Goal: Transaction & Acquisition: Obtain resource

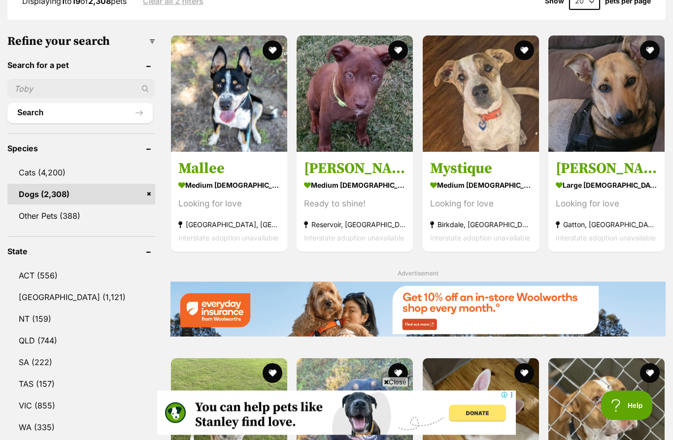
scroll to position [287, 0]
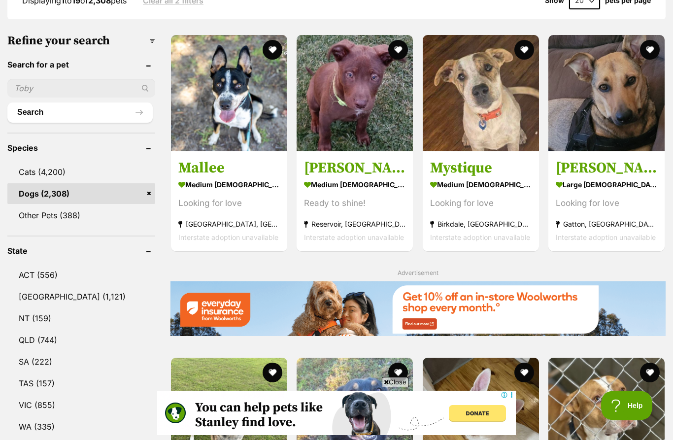
click at [56, 335] on link "QLD (744)" at bounding box center [81, 340] width 148 height 21
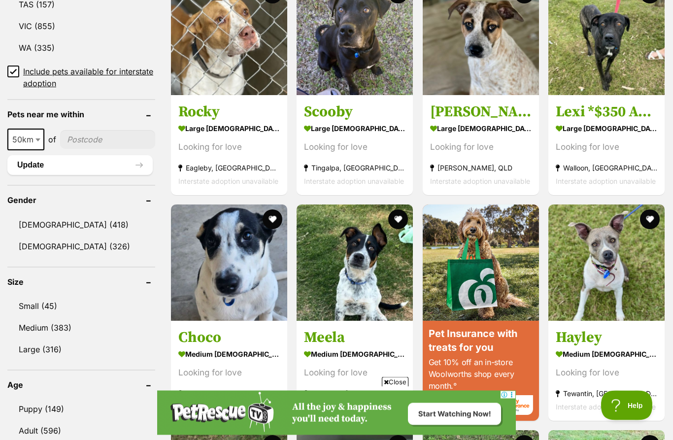
scroll to position [666, 0]
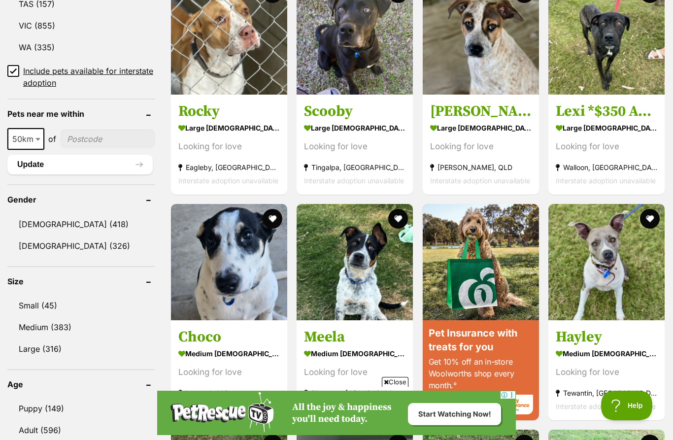
click at [84, 302] on link "Small (45)" at bounding box center [81, 305] width 148 height 21
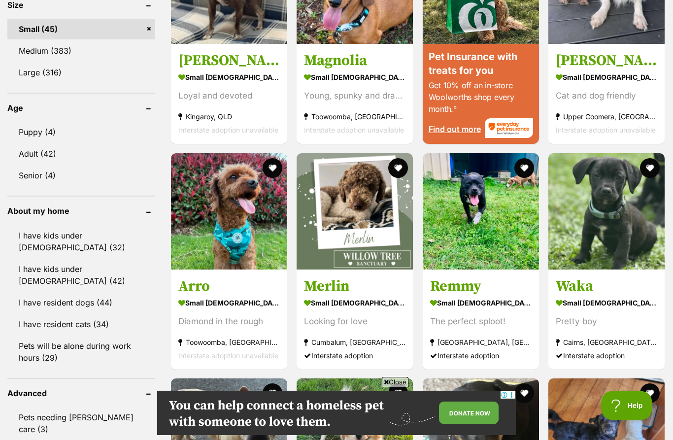
scroll to position [944, 0]
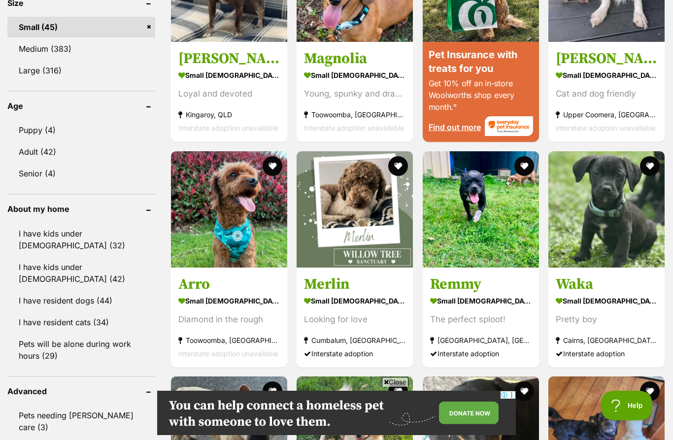
click at [44, 132] on link "Puppy (4)" at bounding box center [81, 130] width 148 height 21
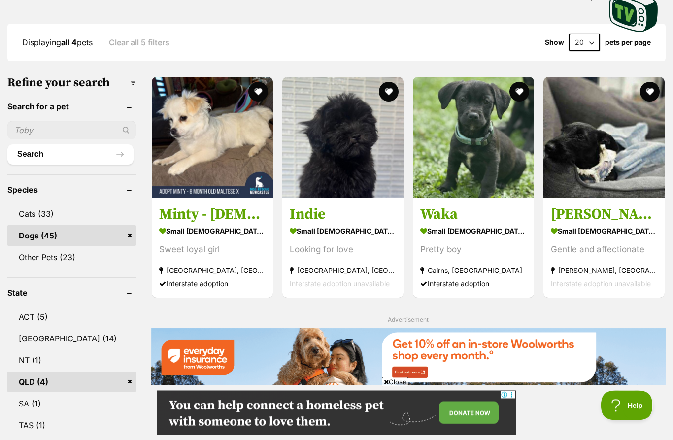
scroll to position [245, 0]
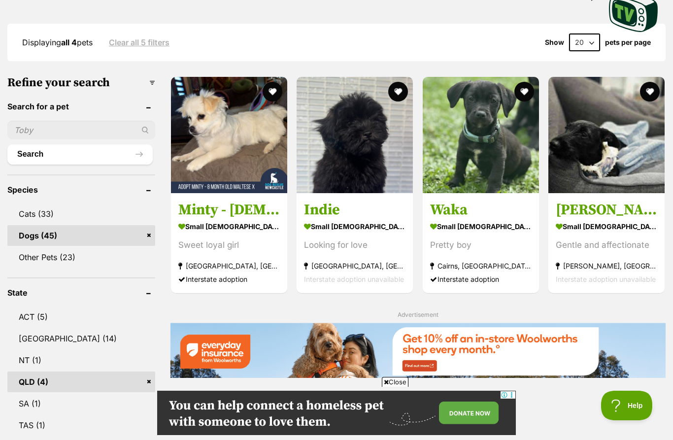
click at [230, 159] on img at bounding box center [229, 135] width 116 height 116
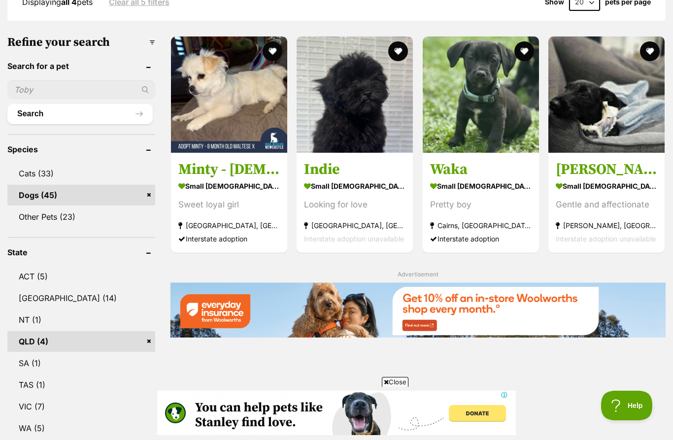
scroll to position [0, 0]
click at [242, 123] on img at bounding box center [229, 94] width 116 height 116
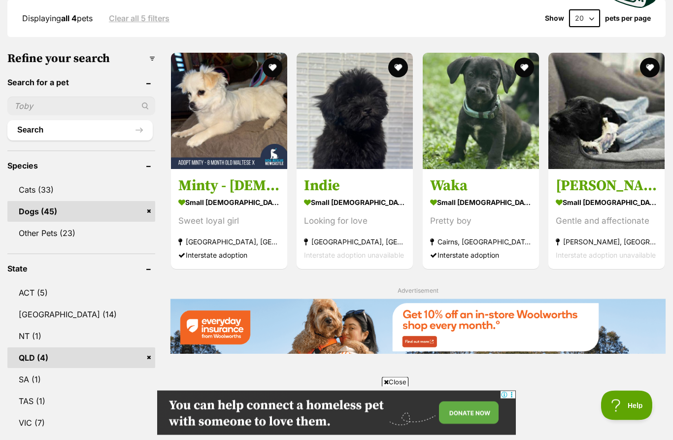
click at [154, 166] on header "Species" at bounding box center [81, 166] width 148 height 9
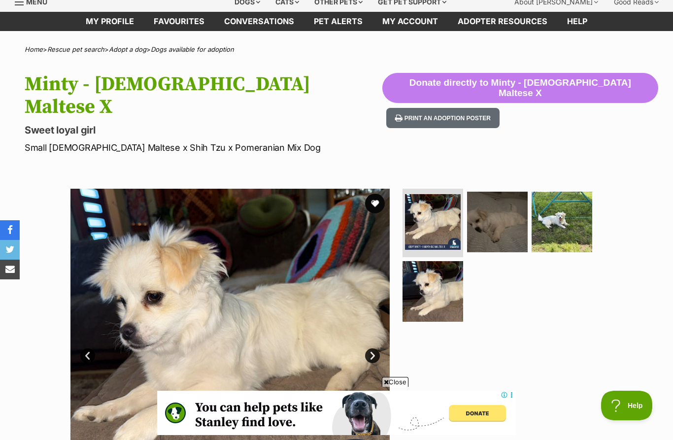
click at [488, 193] on img at bounding box center [497, 222] width 61 height 61
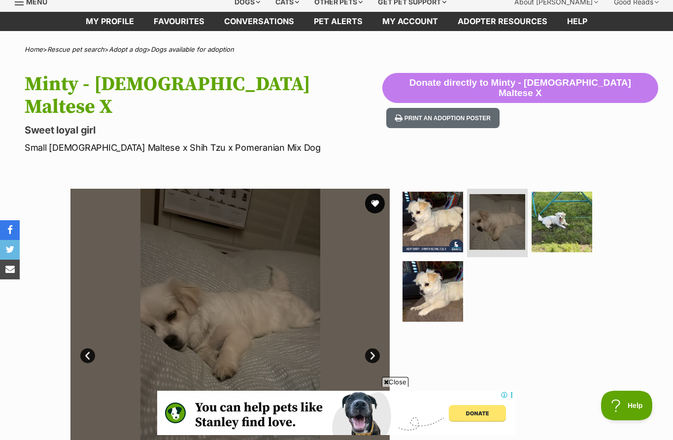
click at [568, 192] on img at bounding box center [562, 222] width 61 height 61
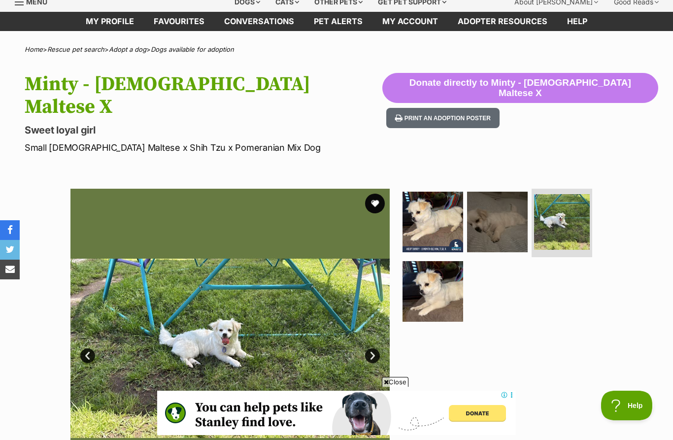
click at [441, 269] on img at bounding box center [432, 291] width 61 height 61
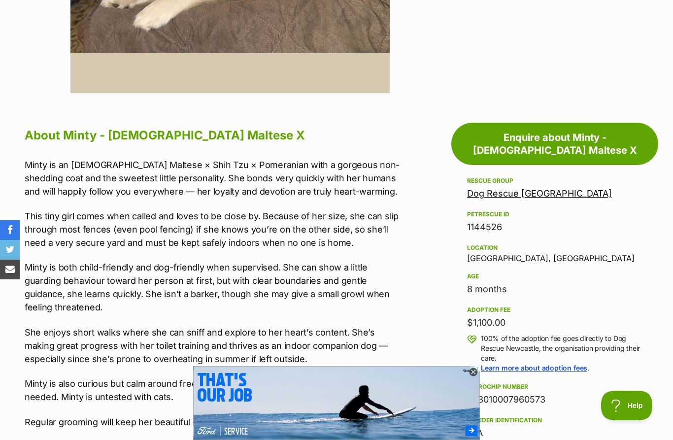
click at [500, 242] on div "Location Aberdeen, NSW" at bounding box center [554, 252] width 175 height 21
click at [497, 242] on div "Location Aberdeen, NSW" at bounding box center [554, 252] width 175 height 21
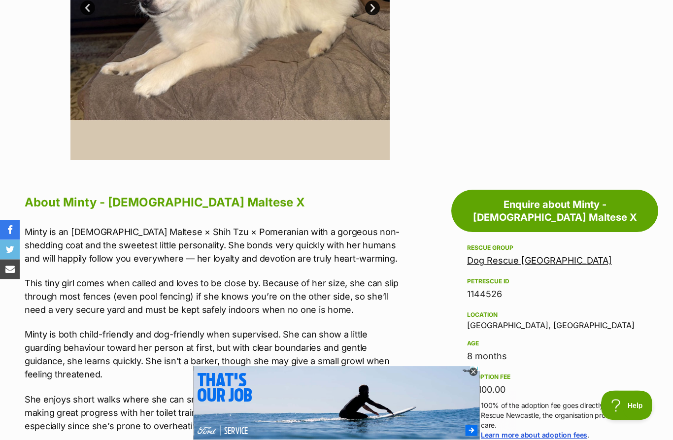
scroll to position [387, 0]
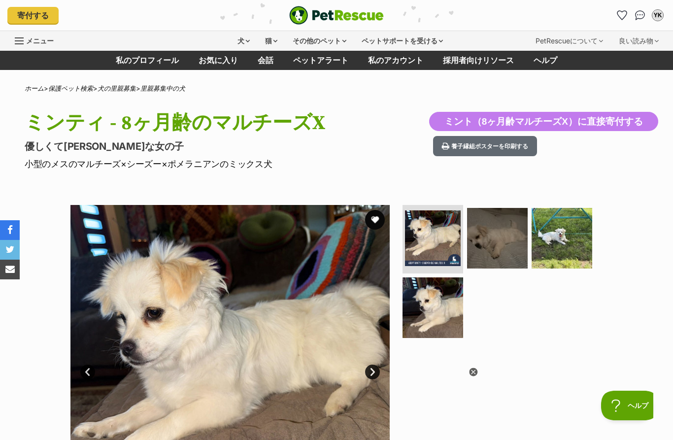
click at [558, 237] on img at bounding box center [562, 238] width 61 height 61
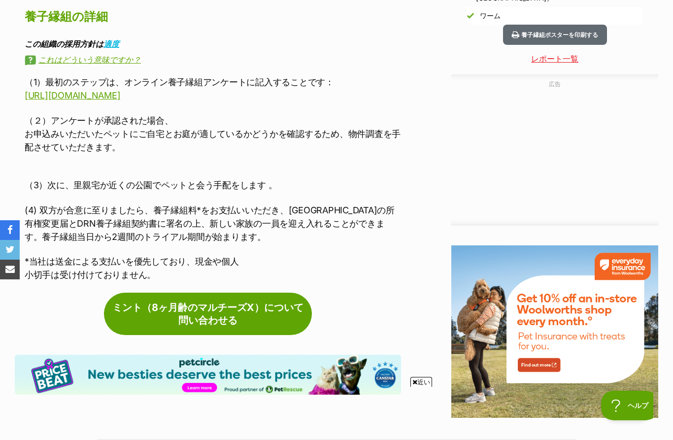
scroll to position [1065, 0]
